Goal: Task Accomplishment & Management: Use online tool/utility

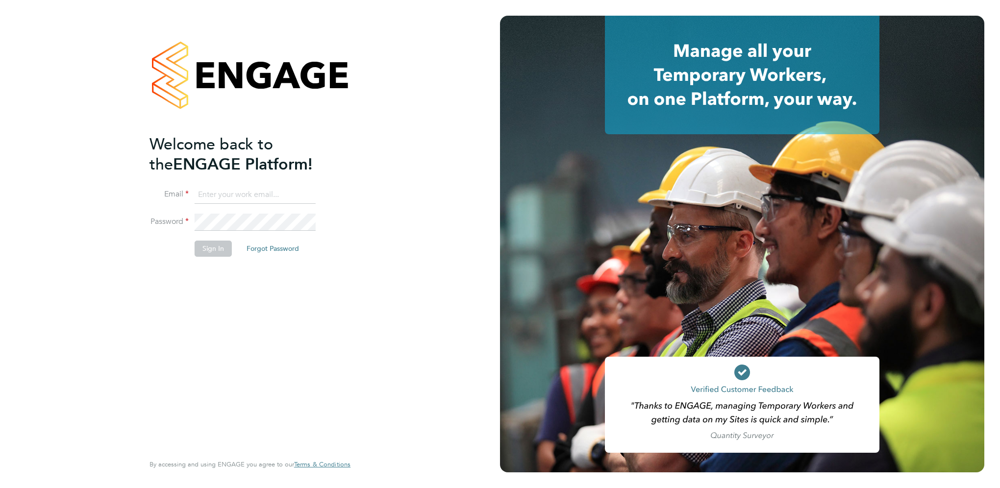
type input "david.ofarrell@vistry.co.uk"
click at [222, 251] on button "Sign In" at bounding box center [213, 249] width 37 height 16
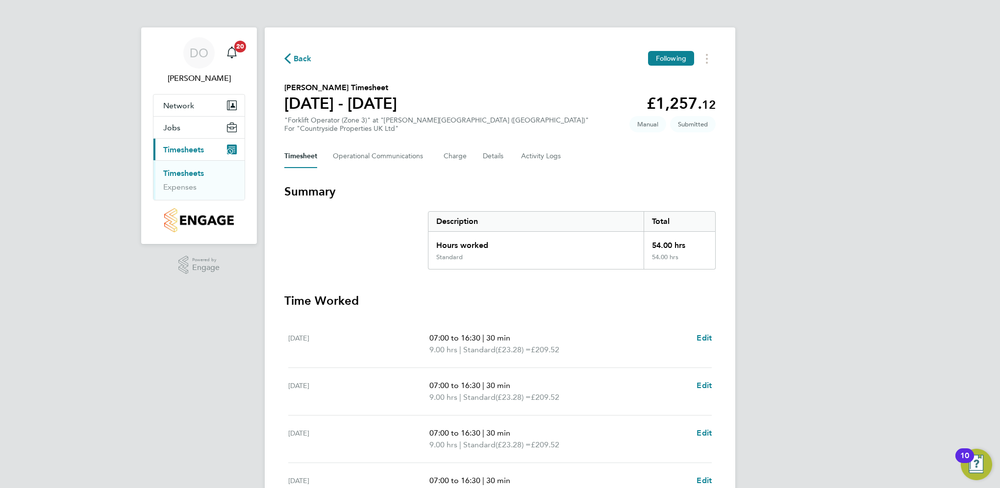
click at [187, 170] on link "Timesheets" at bounding box center [183, 173] width 41 height 9
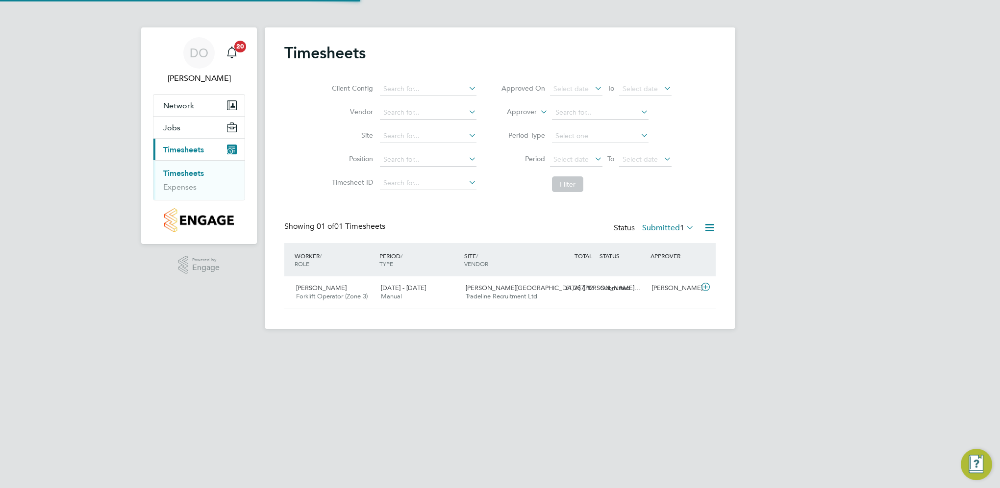
scroll to position [25, 85]
click at [338, 290] on span "[PERSON_NAME]" at bounding box center [321, 288] width 51 height 8
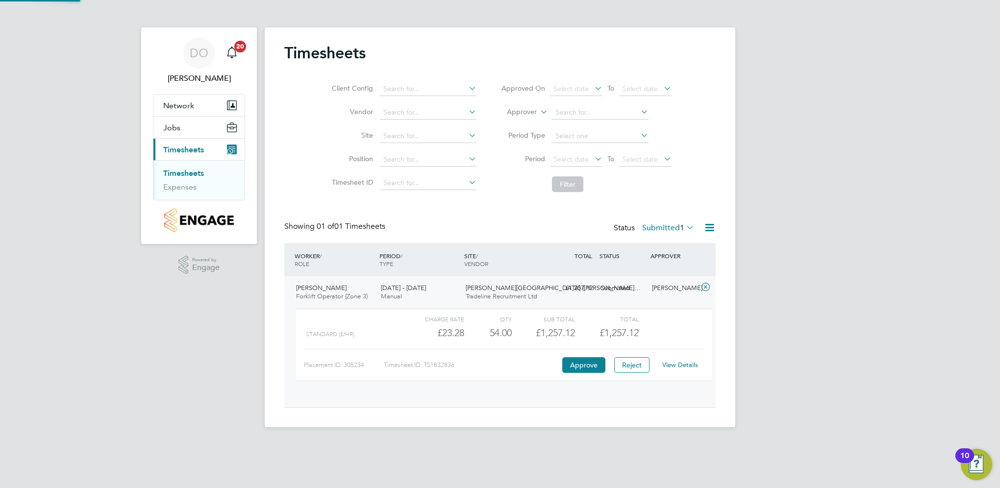
scroll to position [16, 95]
click at [591, 367] on button "Approve" at bounding box center [584, 366] width 43 height 16
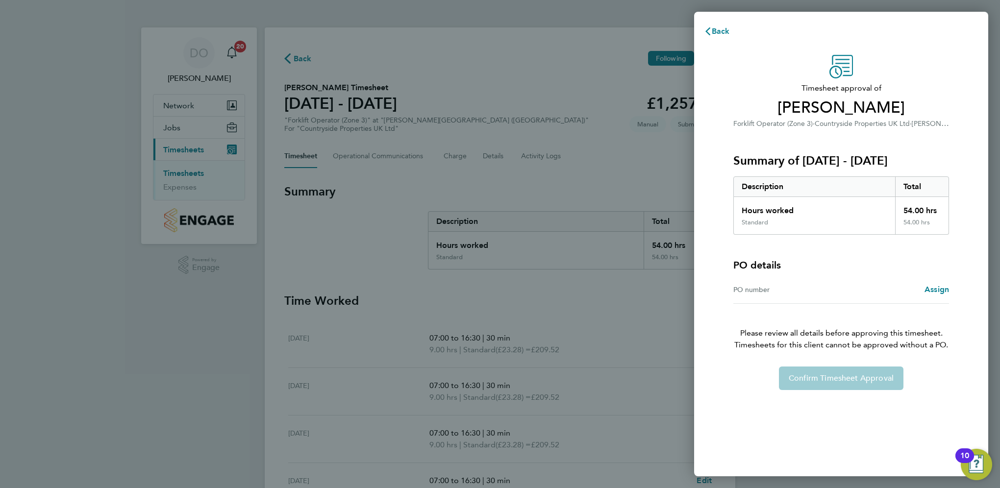
click at [828, 382] on div "Confirm Timesheet Approval" at bounding box center [841, 379] width 239 height 24
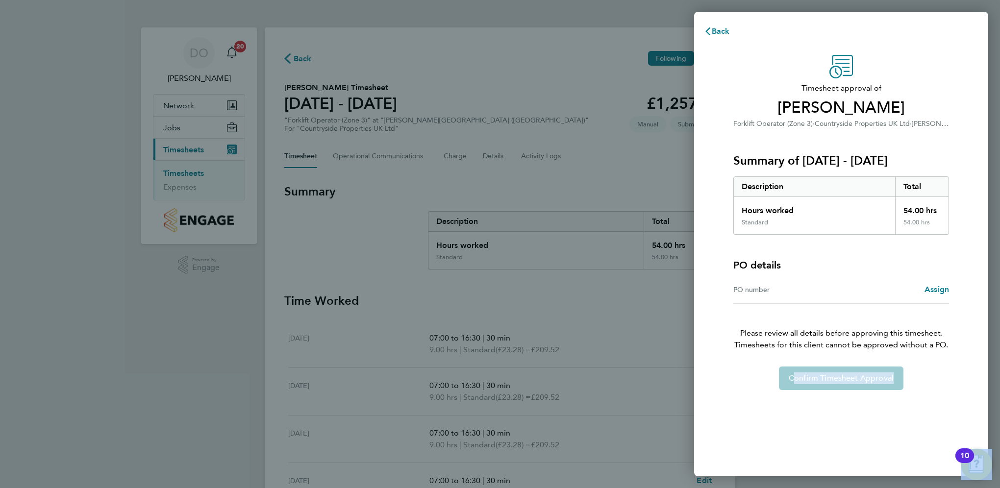
click at [811, 426] on div "Timesheet approval of [PERSON_NAME] Forklift Operator (Zone 3) · Countryside Pr…" at bounding box center [841, 260] width 294 height 434
click at [720, 36] on button "Back" at bounding box center [717, 32] width 46 height 20
